Goal: Task Accomplishment & Management: Manage account settings

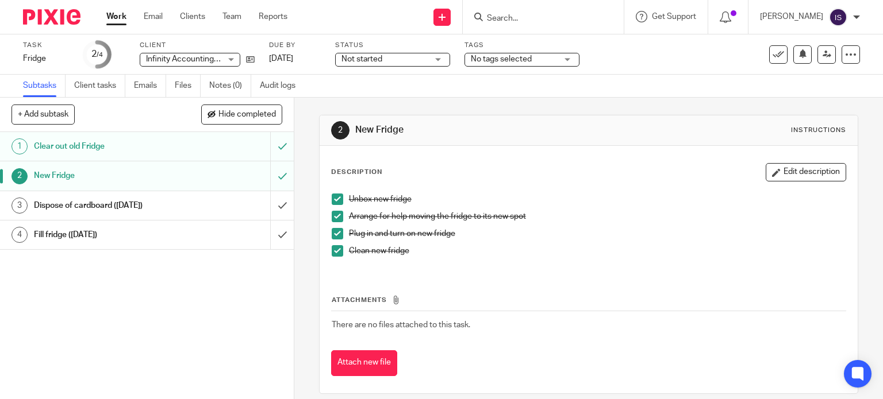
click at [118, 21] on link "Work" at bounding box center [116, 16] width 20 height 11
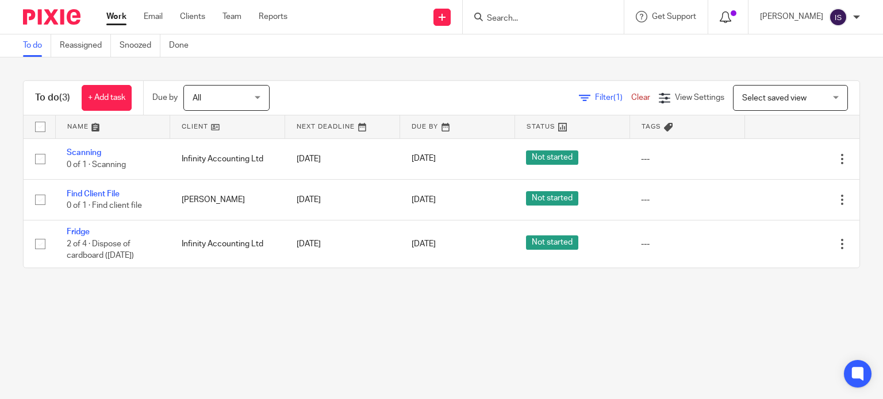
click at [731, 20] on icon at bounding box center [725, 16] width 11 height 11
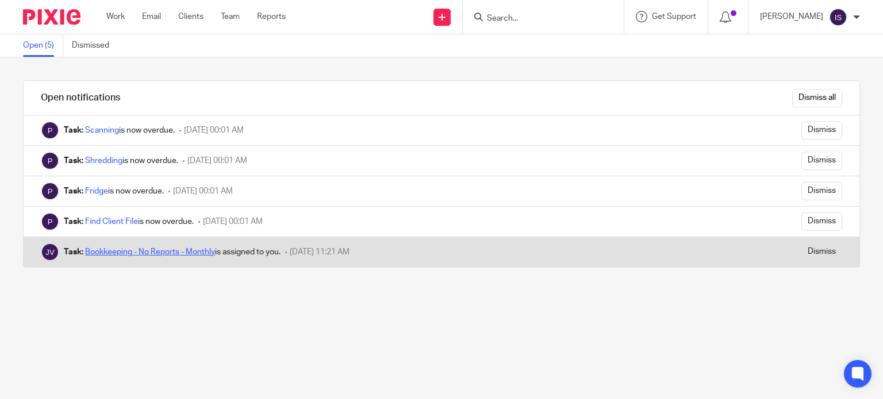
click at [157, 255] on link "Bookkeeping - No Reports - Monthly" at bounding box center [150, 252] width 130 height 8
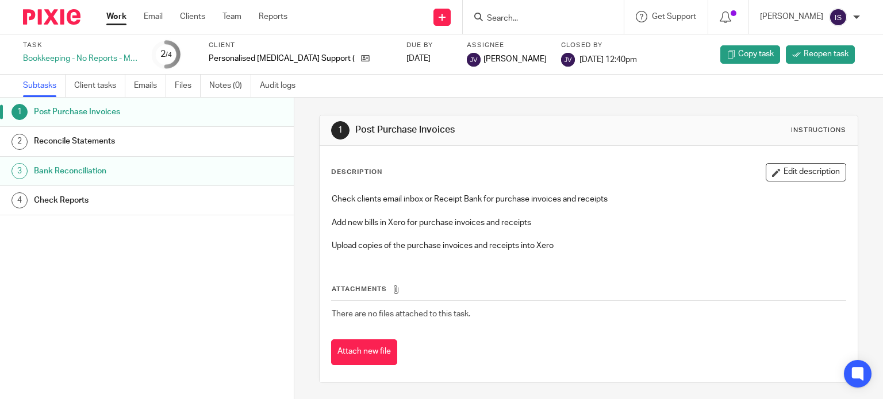
click at [179, 143] on h1 "Reconcile Statements" at bounding box center [117, 141] width 166 height 17
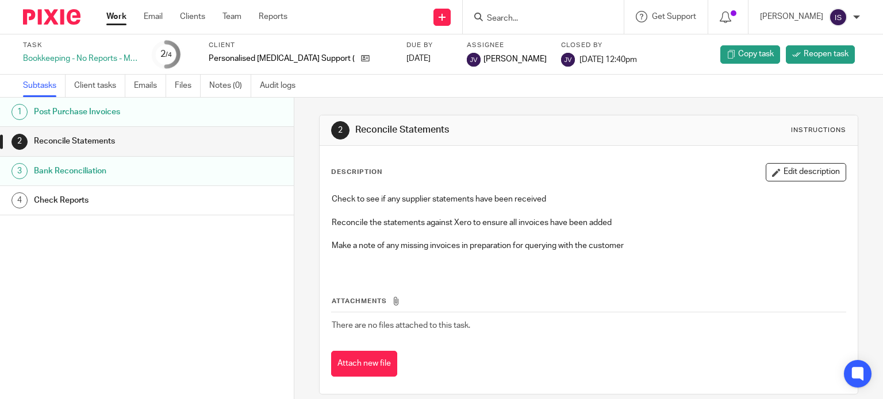
click at [201, 197] on div "Check Reports" at bounding box center [158, 200] width 248 height 17
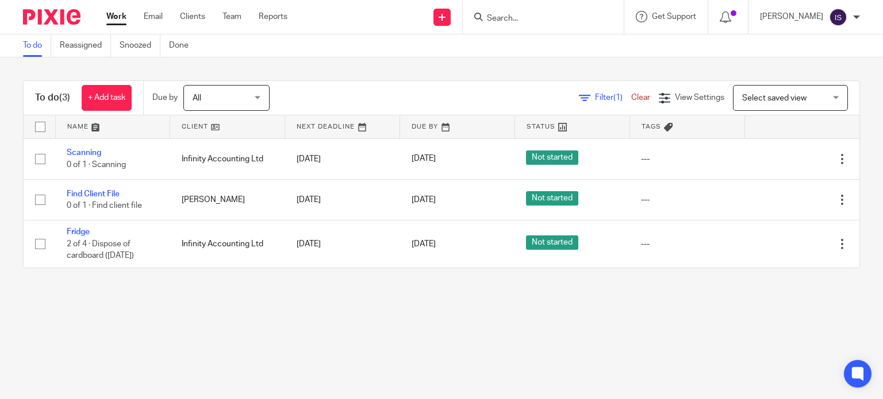
click at [253, 99] on span "All" at bounding box center [223, 98] width 61 height 24
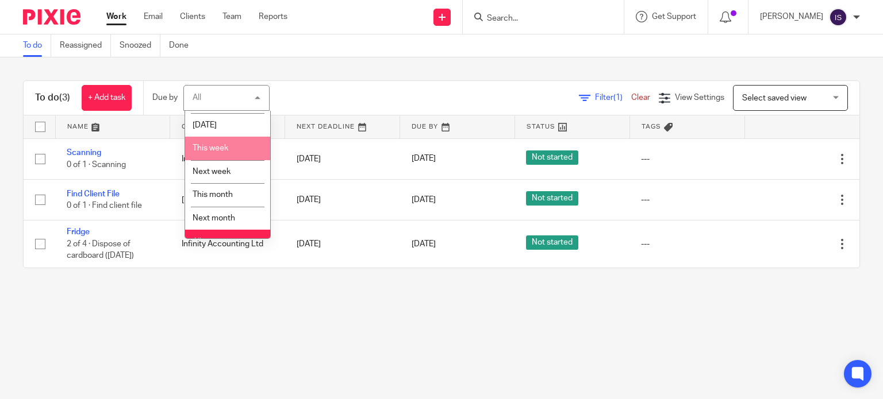
scroll to position [37, 0]
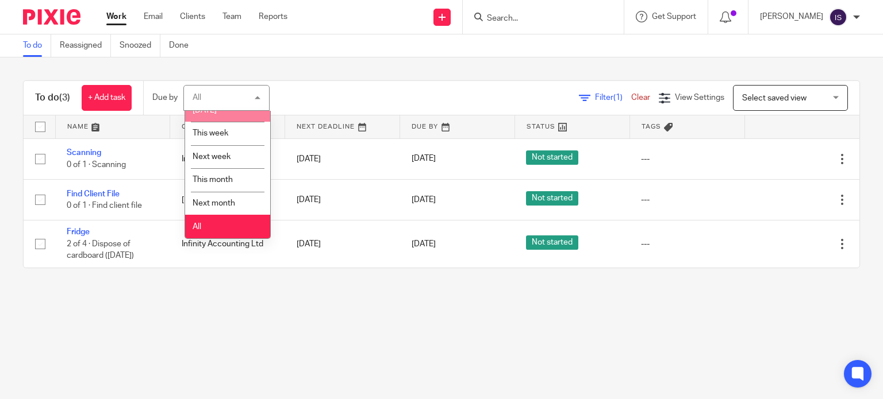
click at [249, 96] on div "All All" at bounding box center [226, 98] width 86 height 26
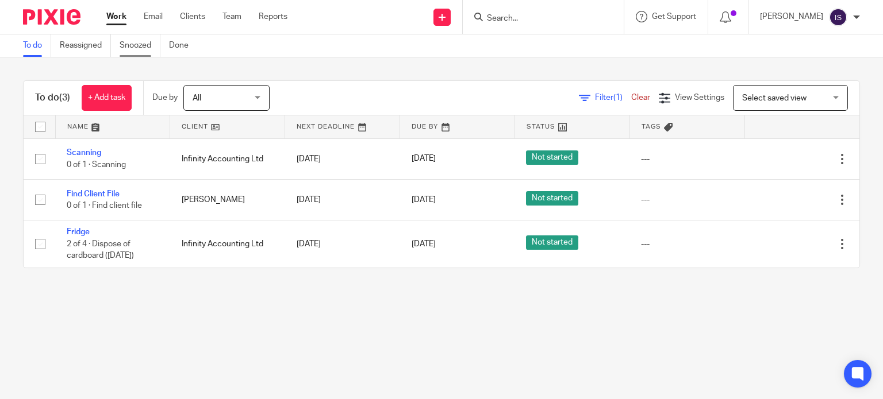
click at [151, 52] on link "Snoozed" at bounding box center [140, 45] width 41 height 22
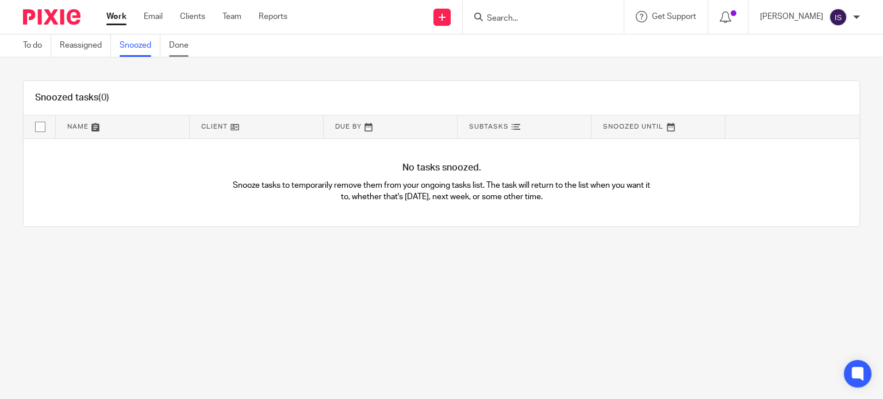
click at [189, 43] on link "Done" at bounding box center [183, 45] width 28 height 22
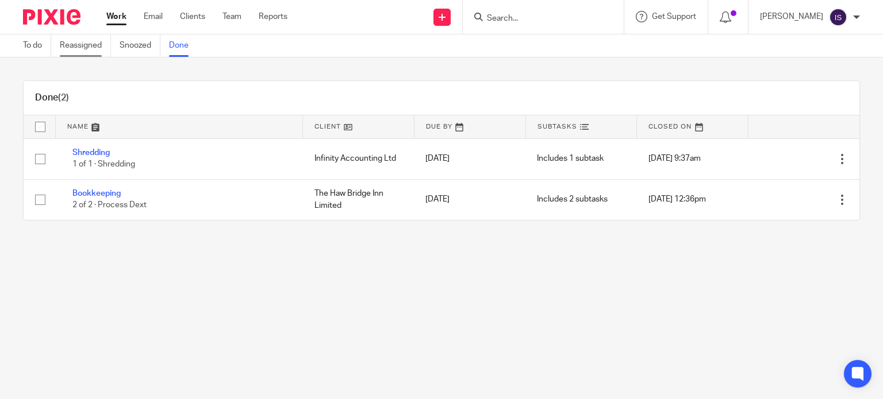
click at [85, 43] on link "Reassigned" at bounding box center [85, 45] width 51 height 22
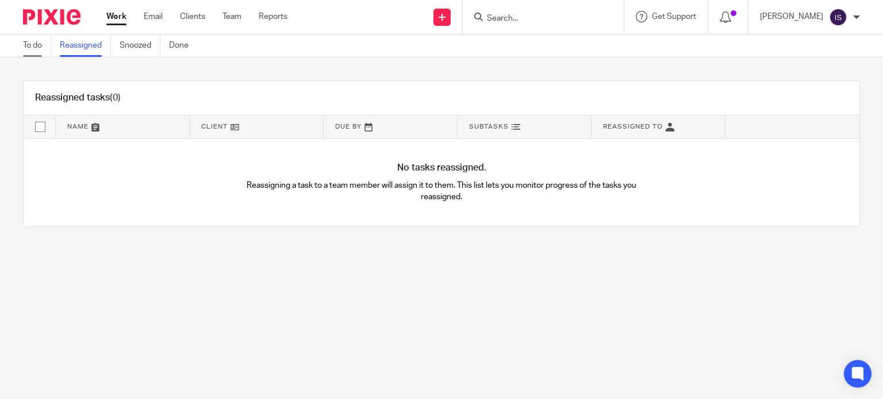
click at [36, 45] on link "To do" at bounding box center [37, 45] width 28 height 22
